Goal: Task Accomplishment & Management: Manage account settings

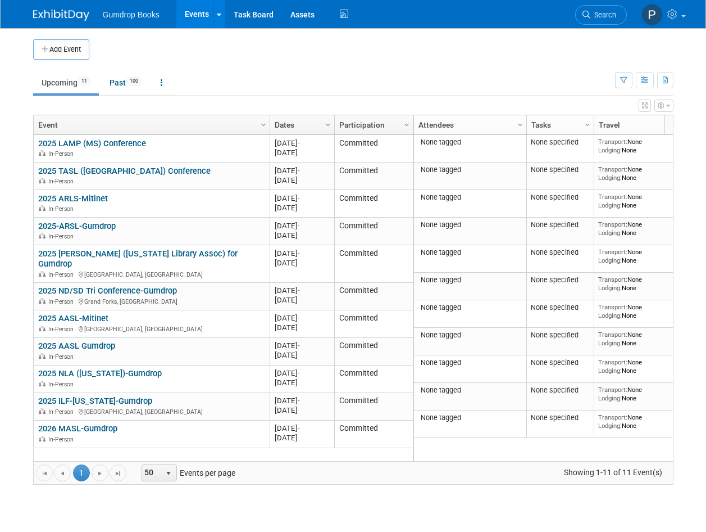
click at [201, 450] on div "2025 LAMP (MS) Conference 2025 LAMP (MS) Conference In-Person 20250908 [DATE] -…" at bounding box center [223, 294] width 380 height 318
click at [67, 47] on button "Add Event" at bounding box center [61, 49] width 56 height 20
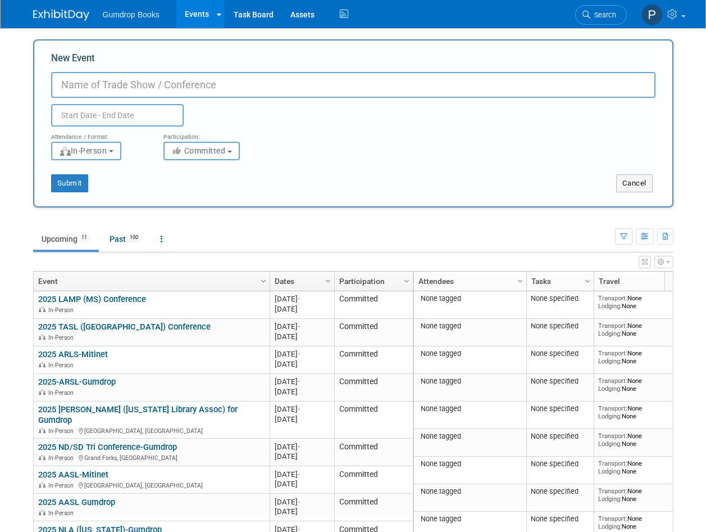
click at [71, 85] on input "New Event" at bounding box center [353, 85] width 605 height 26
type input "2025 AISLE IL-Gumdrop"
click at [67, 115] on input "text" at bounding box center [117, 115] width 133 height 22
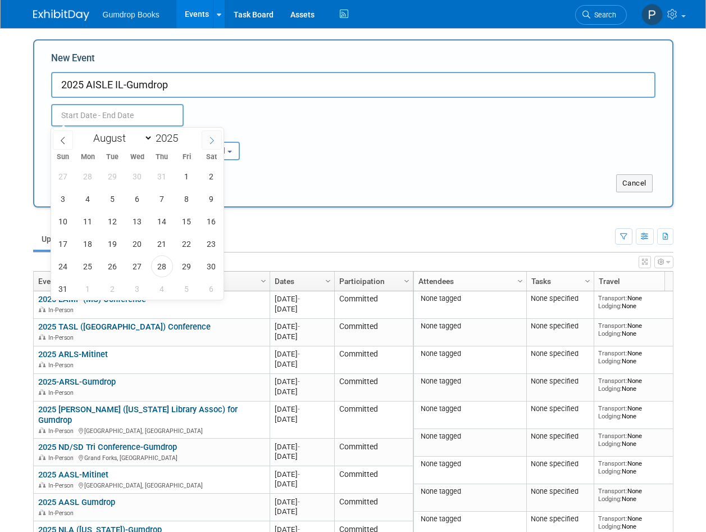
click at [211, 141] on icon at bounding box center [212, 141] width 8 height 8
select select "9"
click at [59, 199] on span "5" at bounding box center [63, 199] width 22 height 22
click at [119, 197] on span "7" at bounding box center [113, 199] width 22 height 22
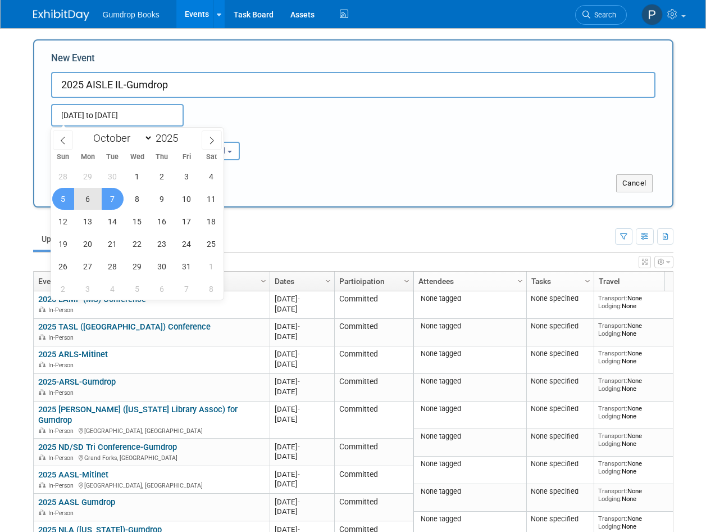
type input "Oct 5, 2025 to Oct 7, 2025"
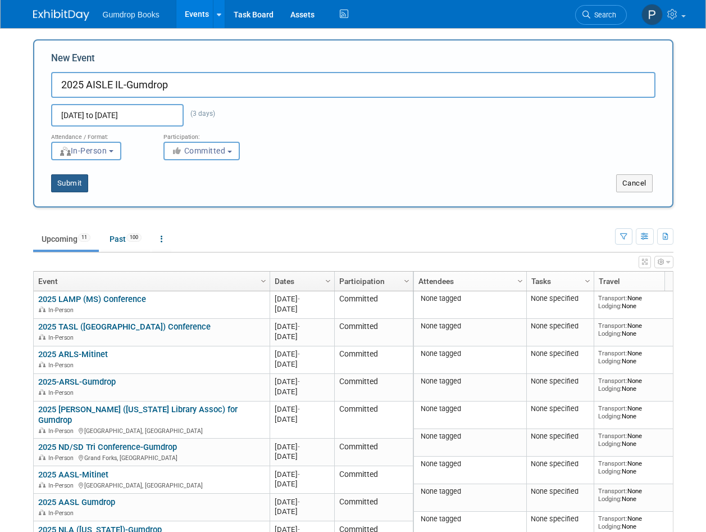
click at [70, 182] on button "Submit" at bounding box center [69, 183] width 37 height 18
click at [71, 183] on button "Submit" at bounding box center [69, 183] width 37 height 18
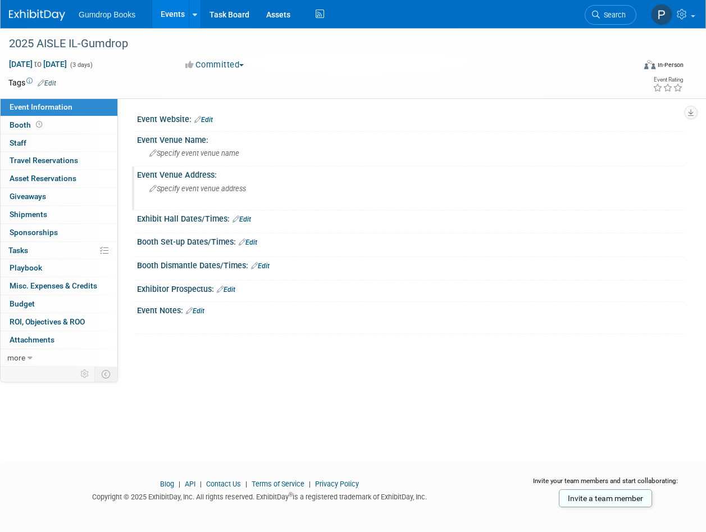
click at [193, 186] on span "Specify event venue address" at bounding box center [197, 188] width 97 height 8
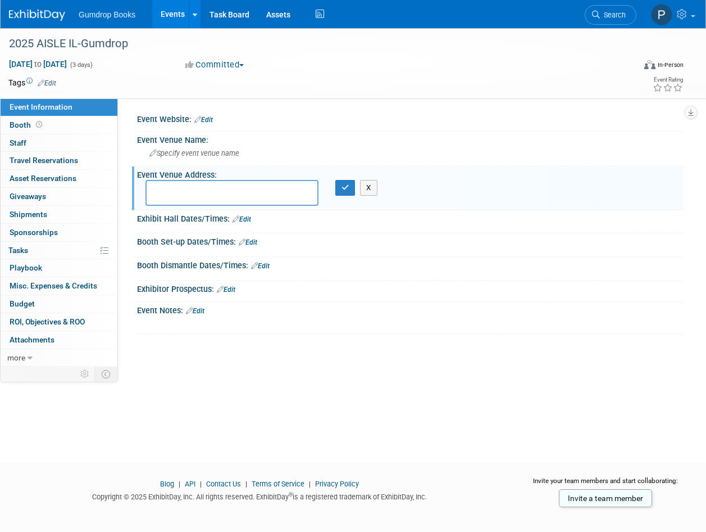
click at [152, 187] on textarea at bounding box center [232, 193] width 173 height 26
paste textarea "iHotel and Conference Center on the campus of the University of Illinois"
type textarea "iHotel and Conference Center on the campus of the University of Illinois"
click at [342, 186] on icon "button" at bounding box center [346, 187] width 8 height 7
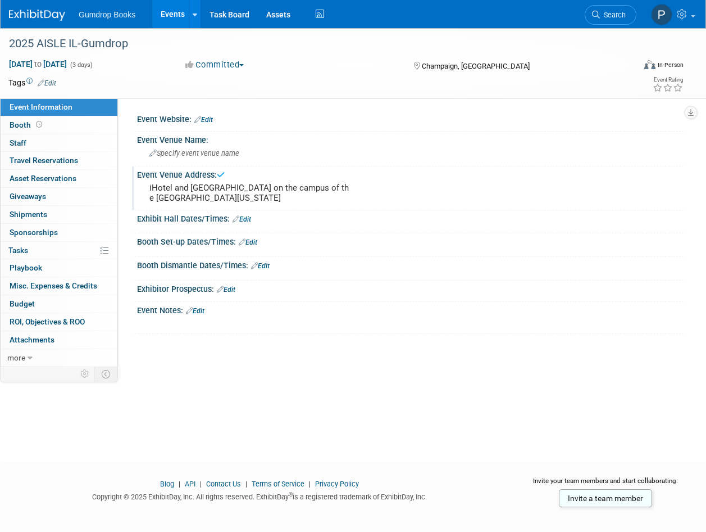
click at [203, 312] on link "Edit" at bounding box center [195, 311] width 19 height 8
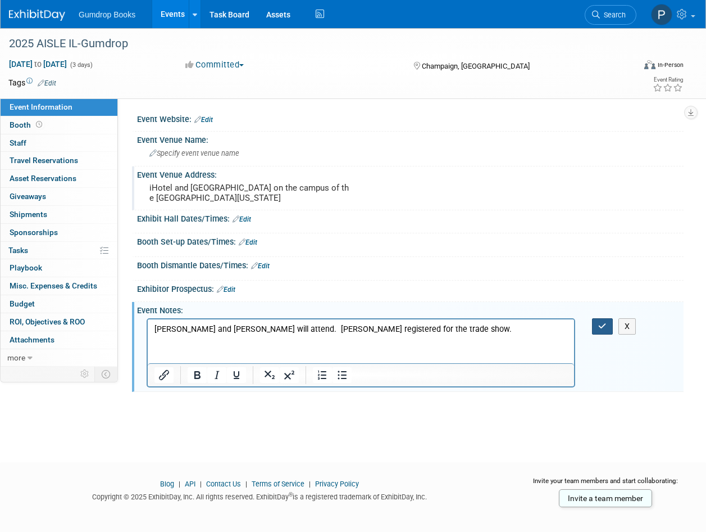
click at [605, 325] on icon "button" at bounding box center [603, 326] width 8 height 8
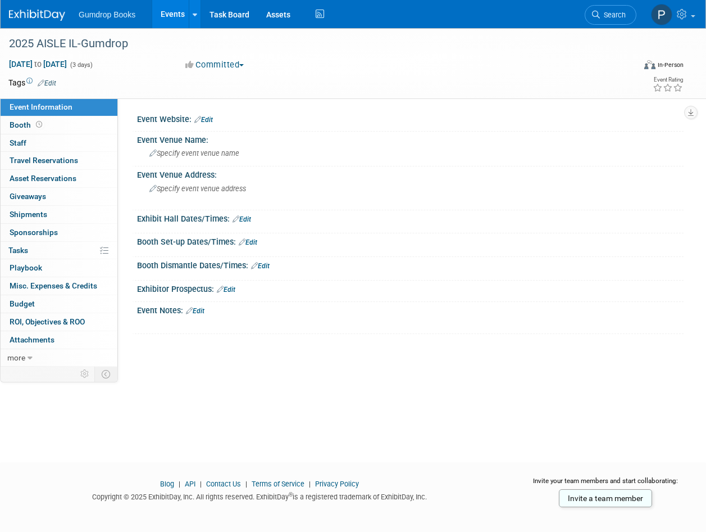
click at [29, 8] on link at bounding box center [44, 9] width 70 height 9
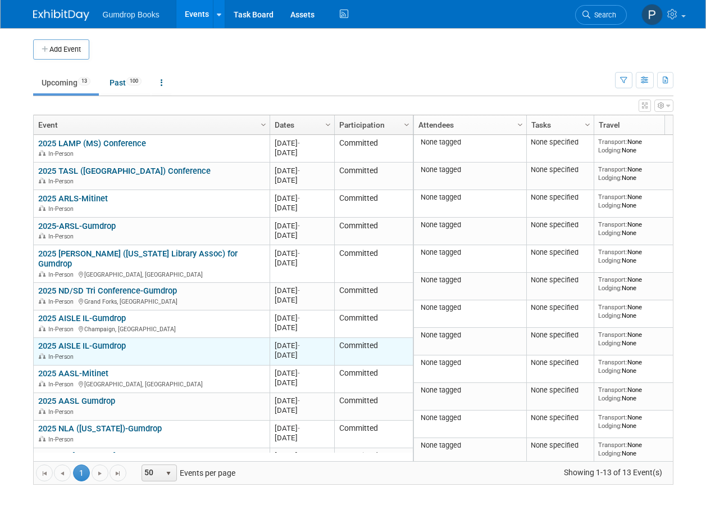
click at [94, 341] on link "2025 AISLE IL-Gumdrop" at bounding box center [82, 346] width 88 height 10
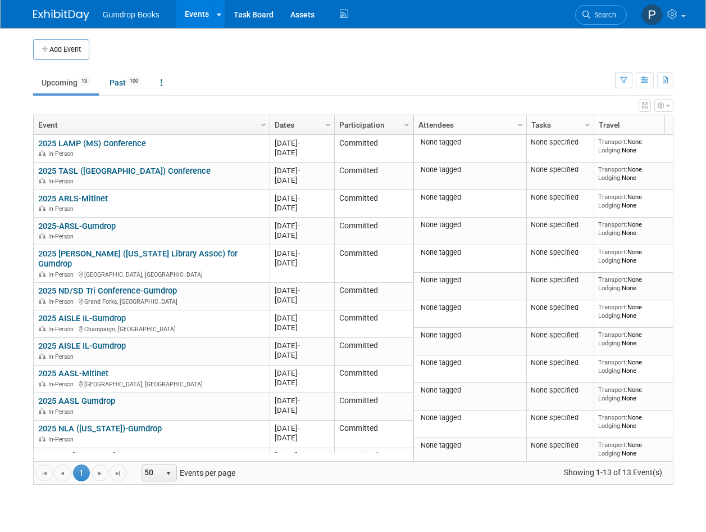
click at [96, 341] on link "2025 AISLE IL-Gumdrop" at bounding box center [82, 346] width 88 height 10
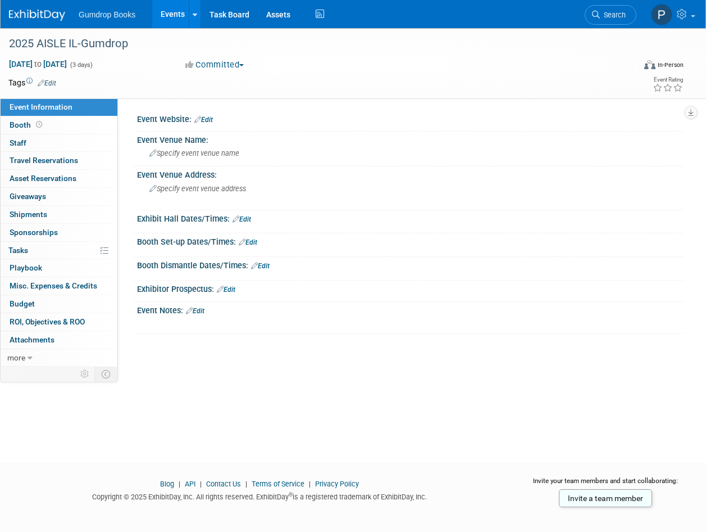
click at [52, 80] on link "Edit" at bounding box center [47, 83] width 19 height 8
click at [29, 356] on icon at bounding box center [30, 358] width 5 height 8
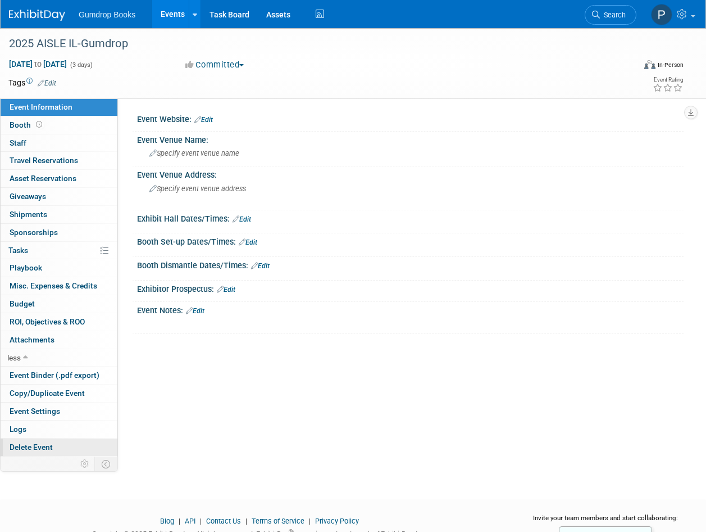
click at [40, 446] on span "Delete Event" at bounding box center [31, 446] width 43 height 9
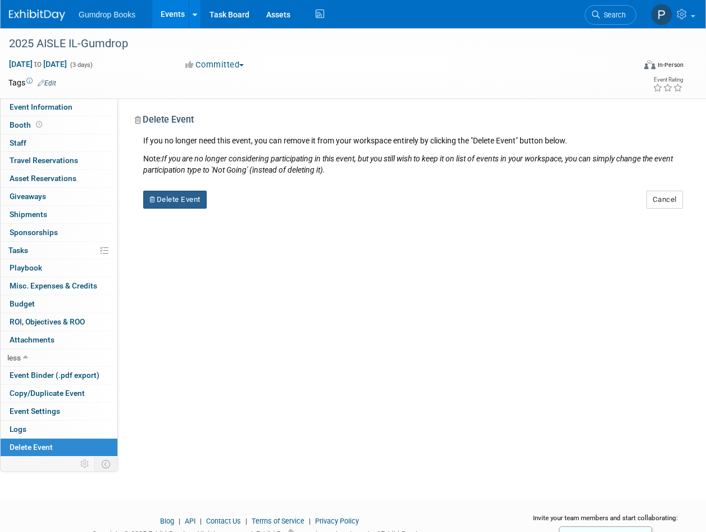
click at [193, 197] on button "Delete Event" at bounding box center [175, 200] width 64 height 18
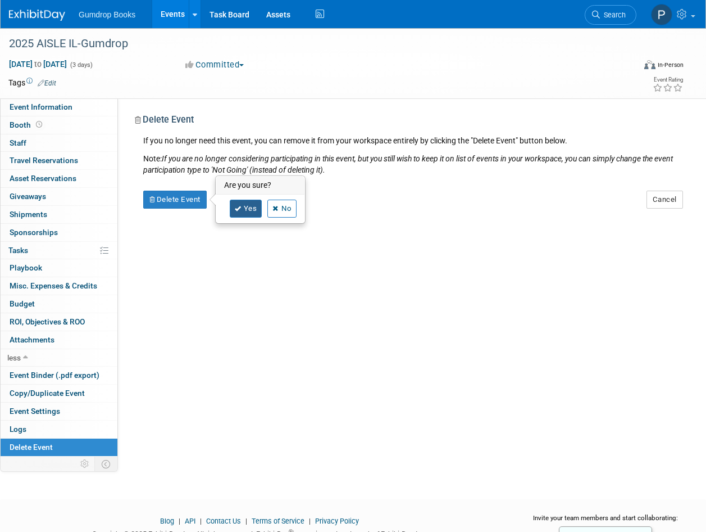
click at [245, 208] on link "Yes" at bounding box center [246, 209] width 33 height 18
